Goal: Task Accomplishment & Management: Manage account settings

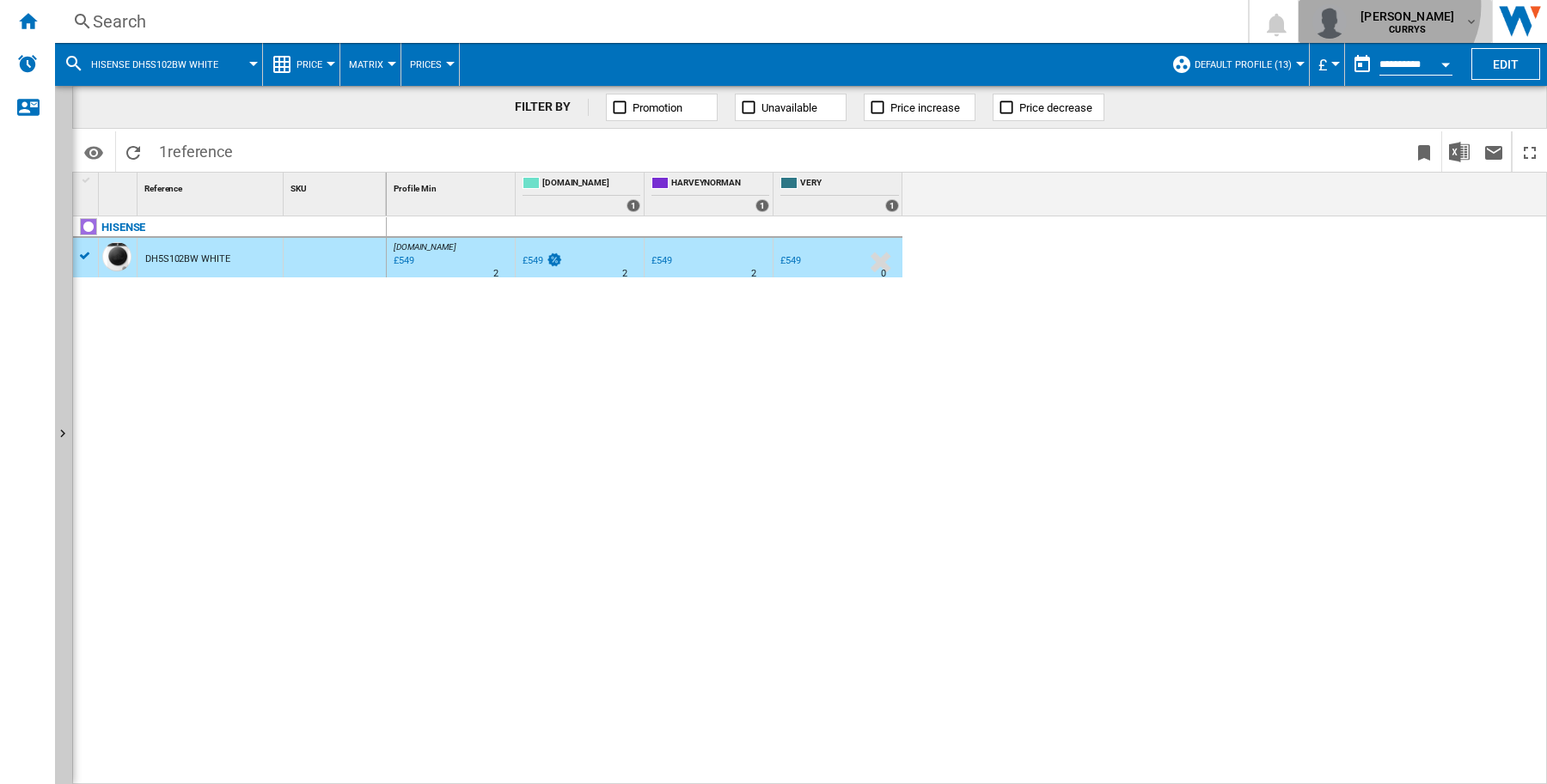
click at [1402, 6] on div "[PERSON_NAME] CURRYS" at bounding box center [1395, 21] width 166 height 34
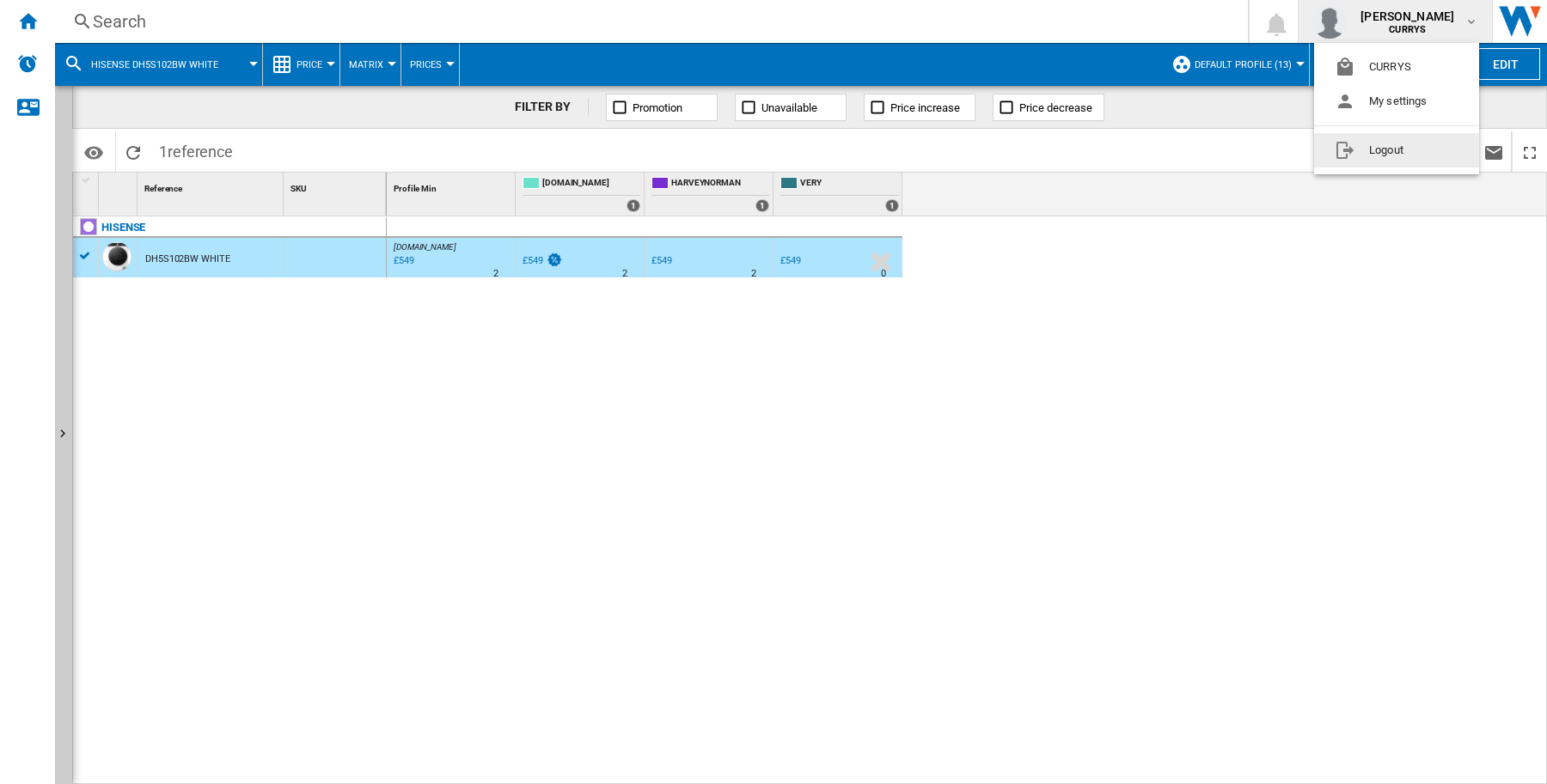
click at [1424, 150] on button "Logout" at bounding box center [1397, 150] width 165 height 34
